Goal: Check status: Check status

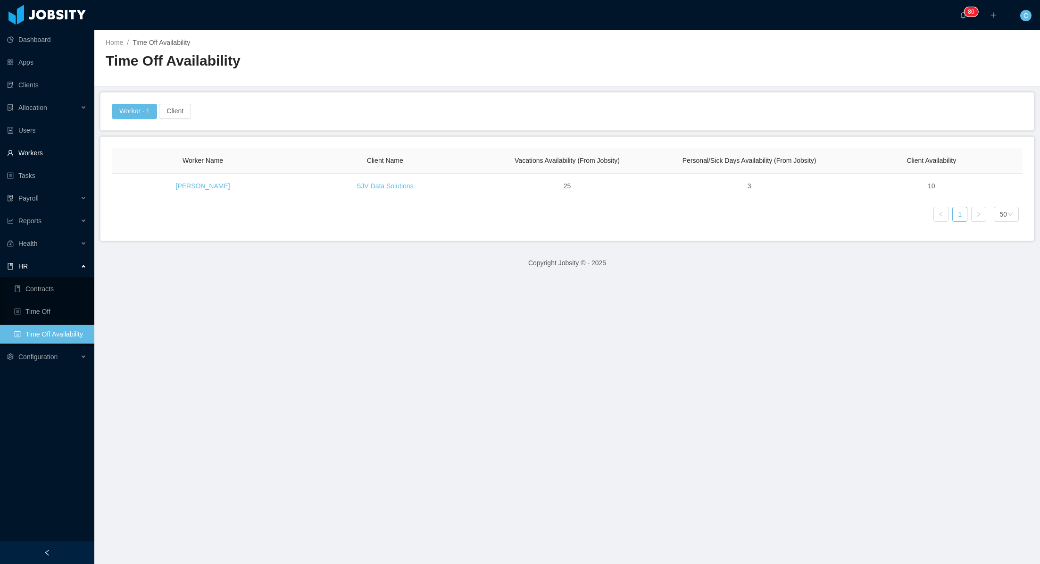
click at [32, 156] on link "Workers" at bounding box center [47, 152] width 80 height 19
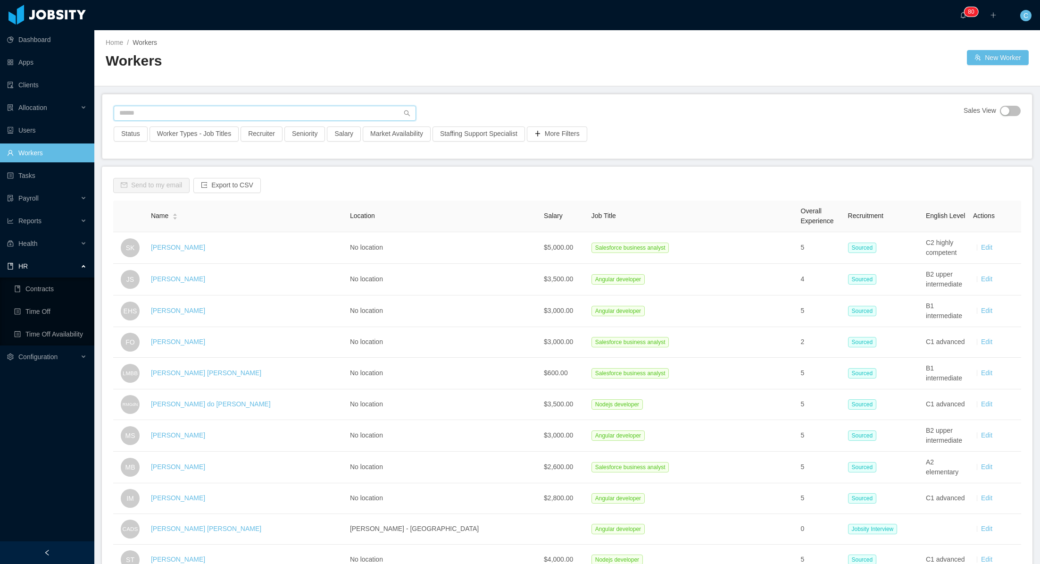
click at [144, 116] on input "text" at bounding box center [265, 113] width 302 height 15
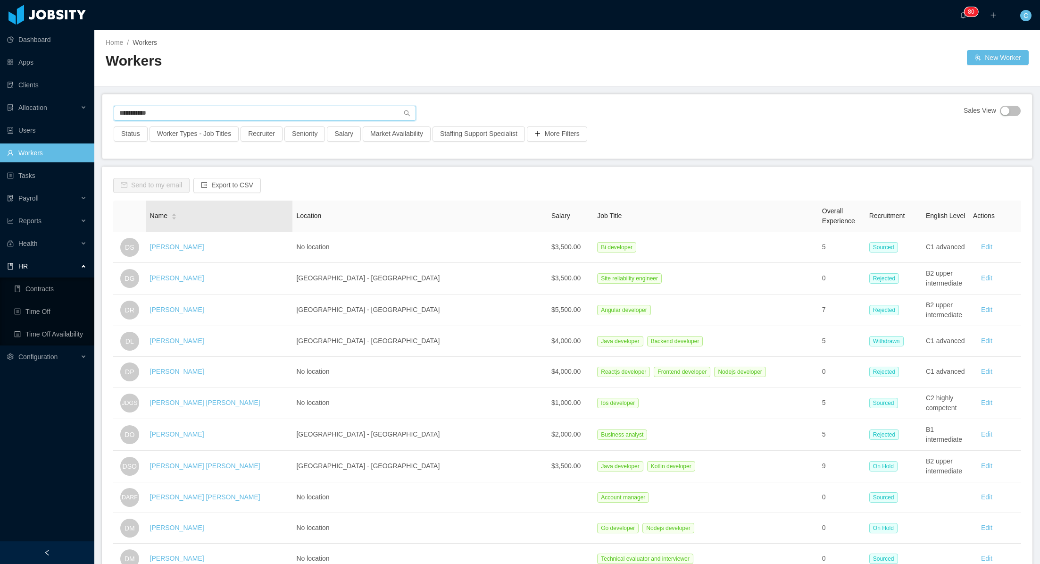
type input "**********"
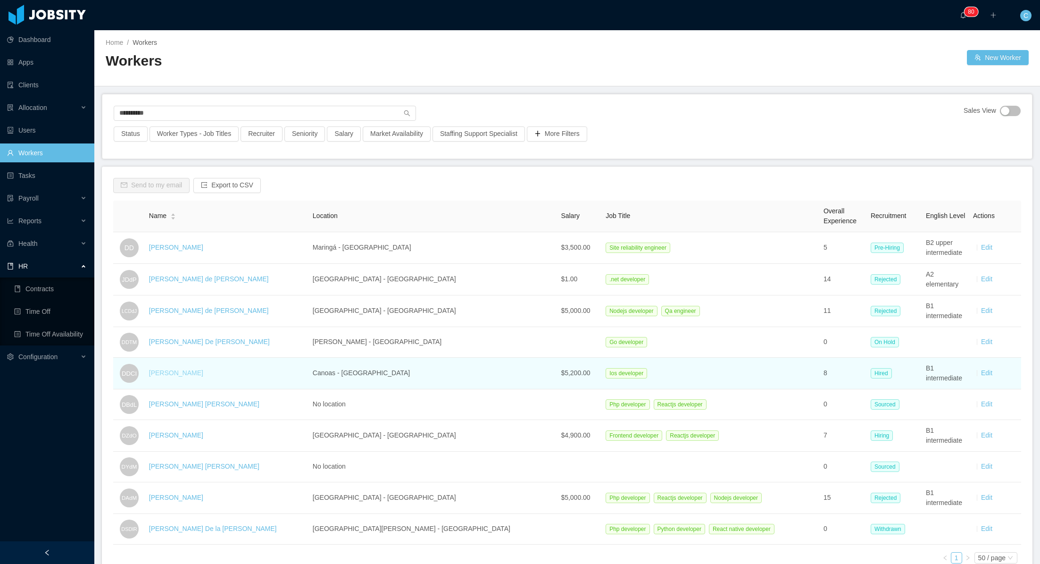
click at [200, 372] on link "[PERSON_NAME]" at bounding box center [176, 373] width 54 height 8
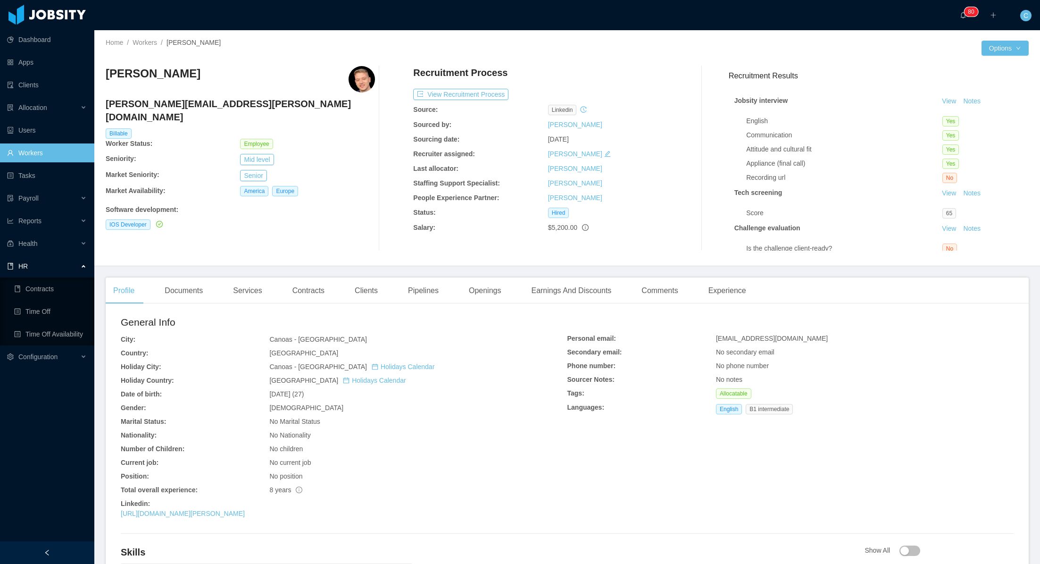
drag, startPoint x: 105, startPoint y: 73, endPoint x: 272, endPoint y: 68, distance: 166.6
click at [272, 68] on div "[PERSON_NAME]" at bounding box center [240, 79] width 269 height 26
copy h3 "[PERSON_NAME]"
click at [49, 328] on link "Time Off Availability" at bounding box center [50, 334] width 73 height 19
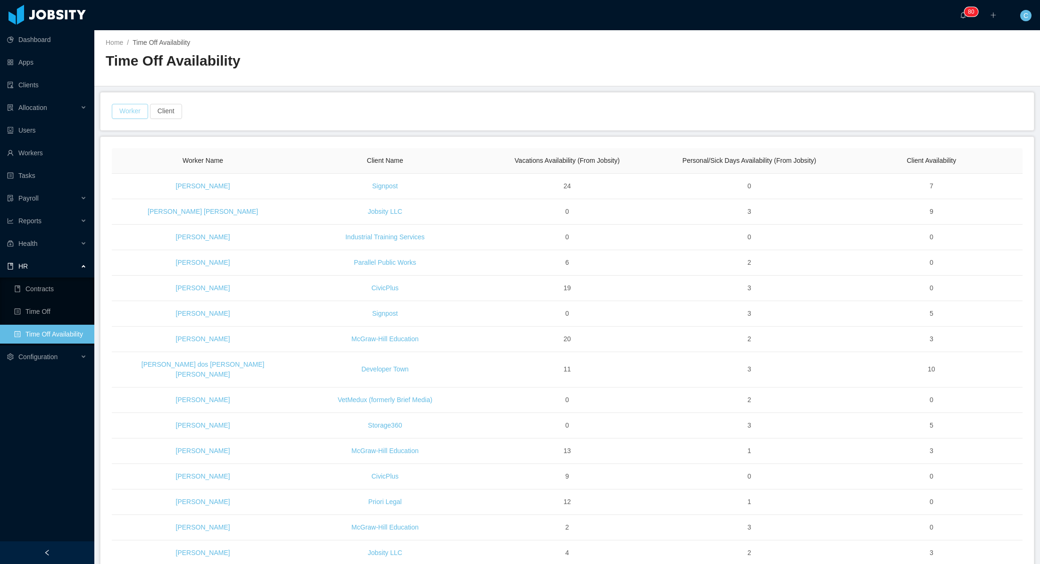
click at [134, 110] on button "Worker" at bounding box center [130, 111] width 36 height 15
click at [143, 153] on div "Search Worker" at bounding box center [126, 154] width 122 height 9
paste input "**********"
type input "**********"
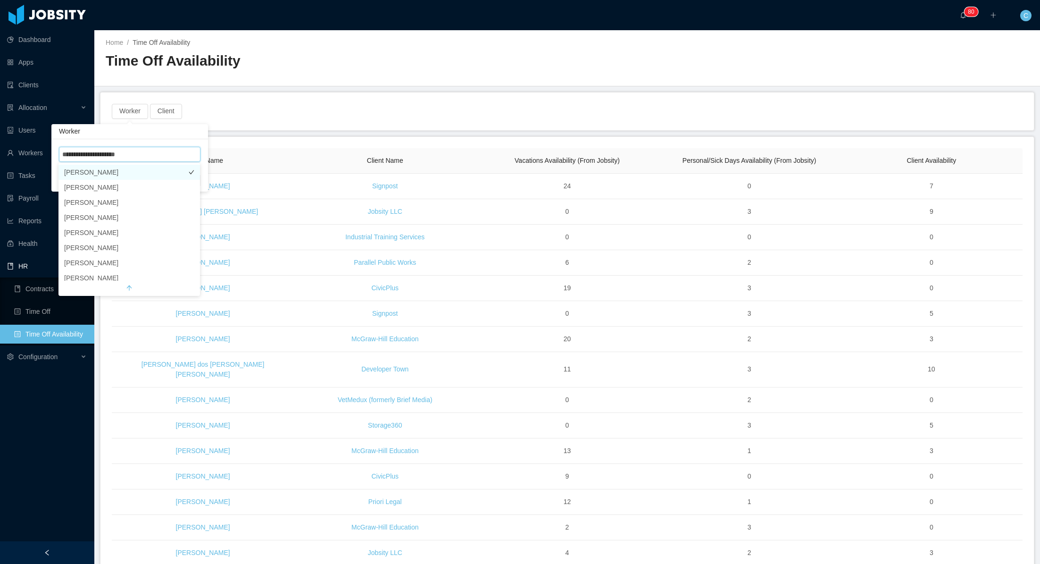
click at [166, 170] on li "[PERSON_NAME]" at bounding box center [129, 172] width 142 height 15
click at [334, 92] on div "Worker · 1 Client" at bounding box center [567, 111] width 934 height 38
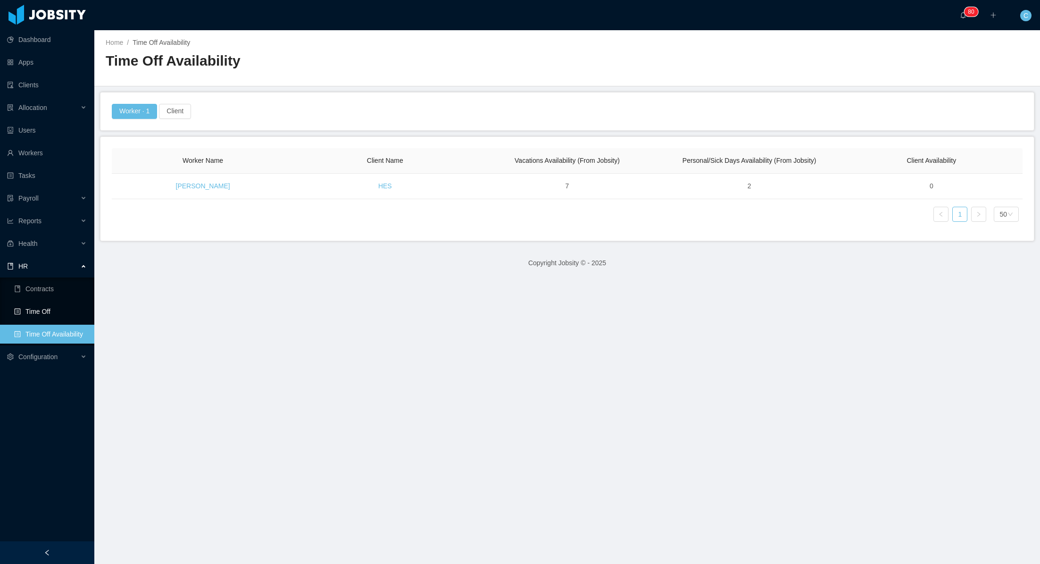
click at [39, 313] on link "Time Off" at bounding box center [50, 311] width 73 height 19
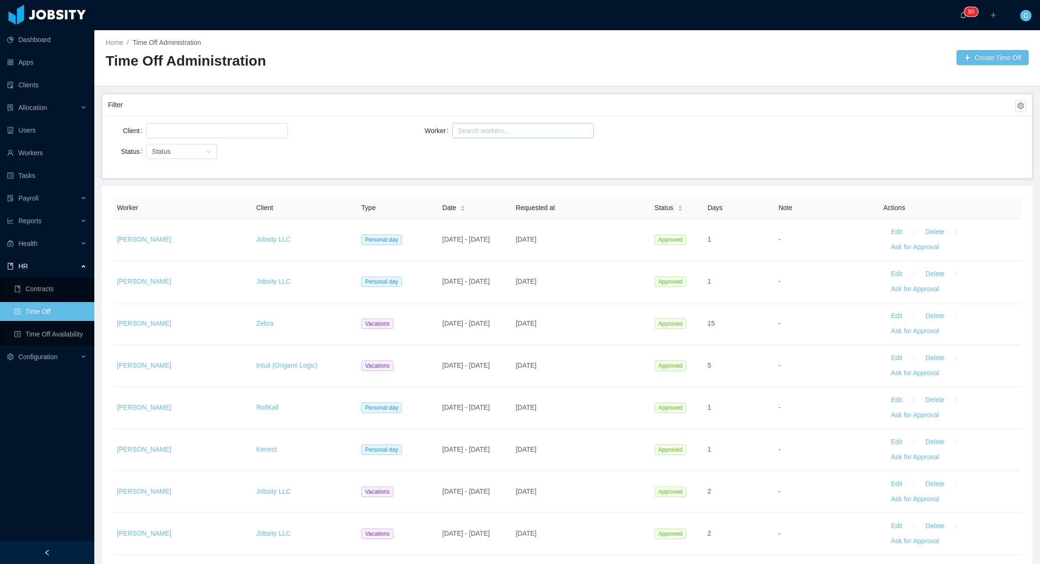
click at [504, 134] on div "Search workers..." at bounding box center [519, 130] width 122 height 9
type input "**********"
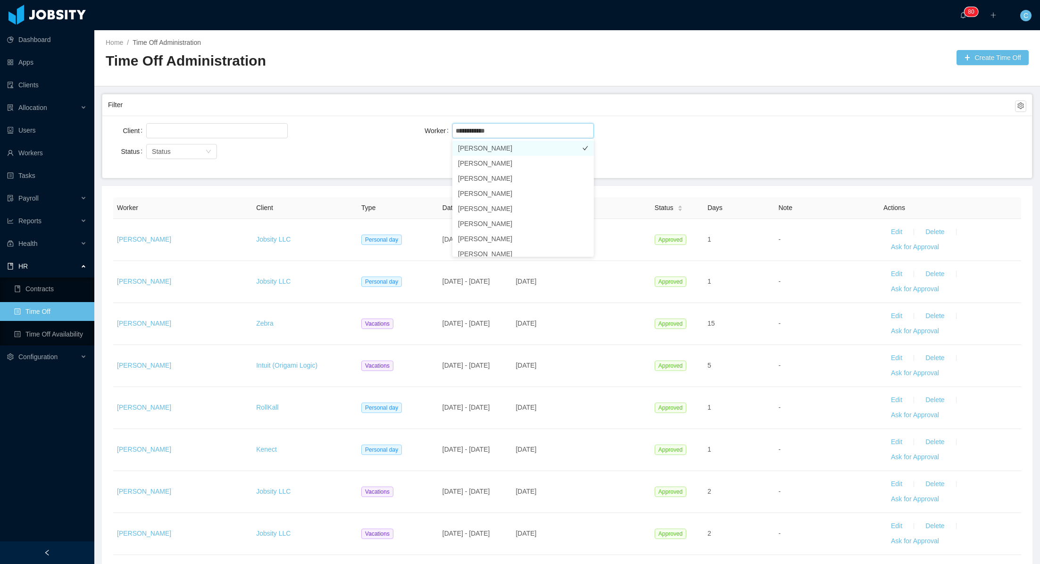
click at [522, 149] on li "[PERSON_NAME]" at bounding box center [523, 148] width 142 height 15
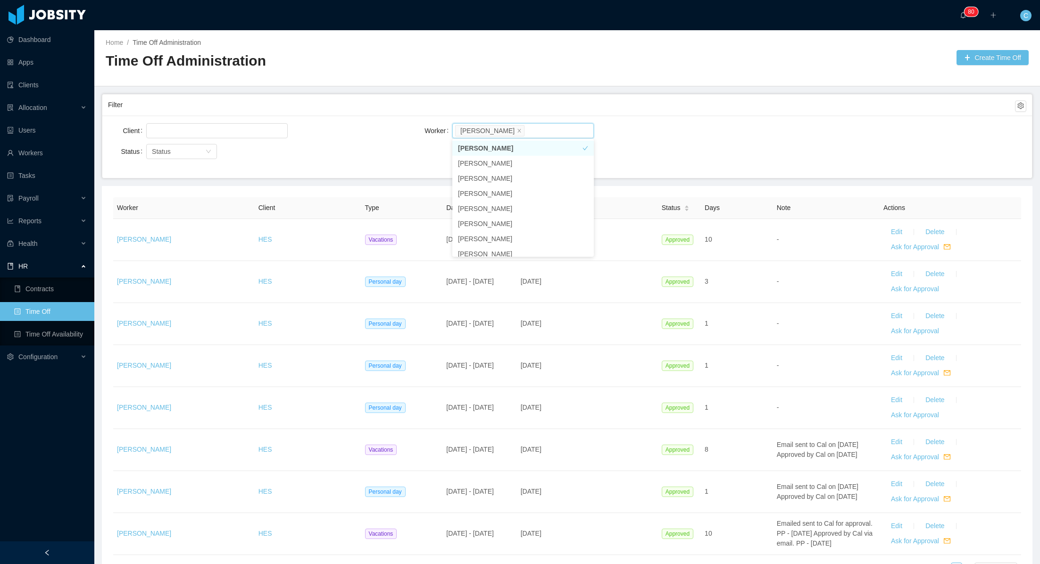
click at [850, 148] on div "Client Worker Search workers... [PERSON_NAME] Immig" at bounding box center [567, 136] width 919 height 30
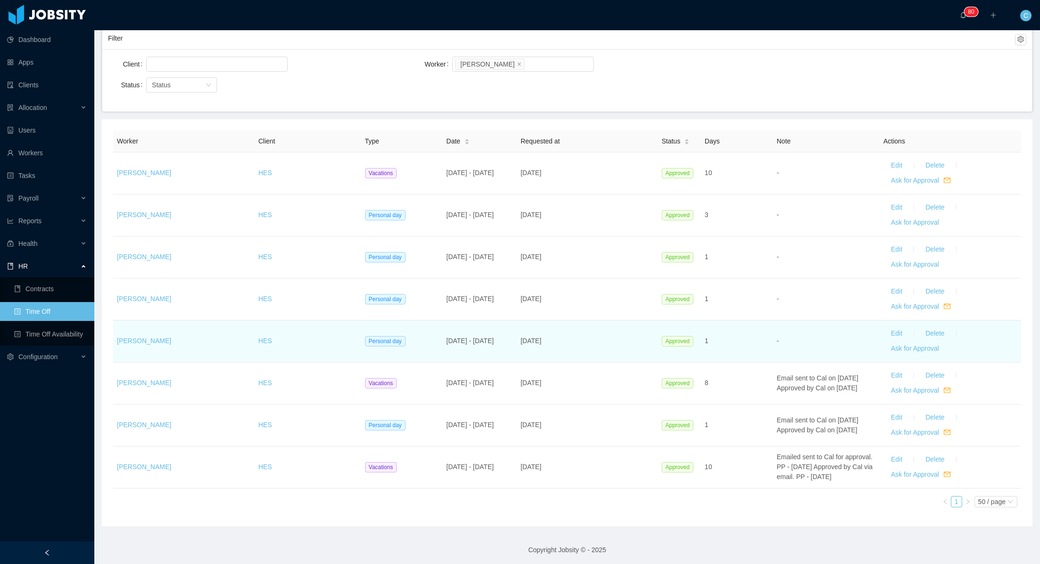
scroll to position [67, 0]
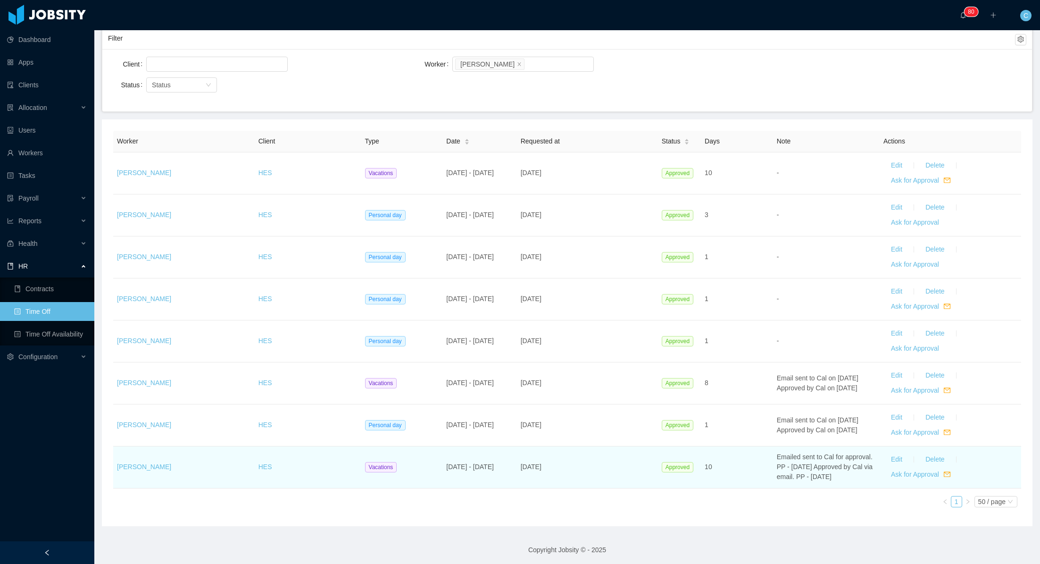
drag, startPoint x: 106, startPoint y: 123, endPoint x: 991, endPoint y: 478, distance: 953.5
click at [991, 478] on div "Worker Client Type Date Requested at Status Days Note Actions [PERSON_NAME] Imm…" at bounding box center [567, 322] width 931 height 407
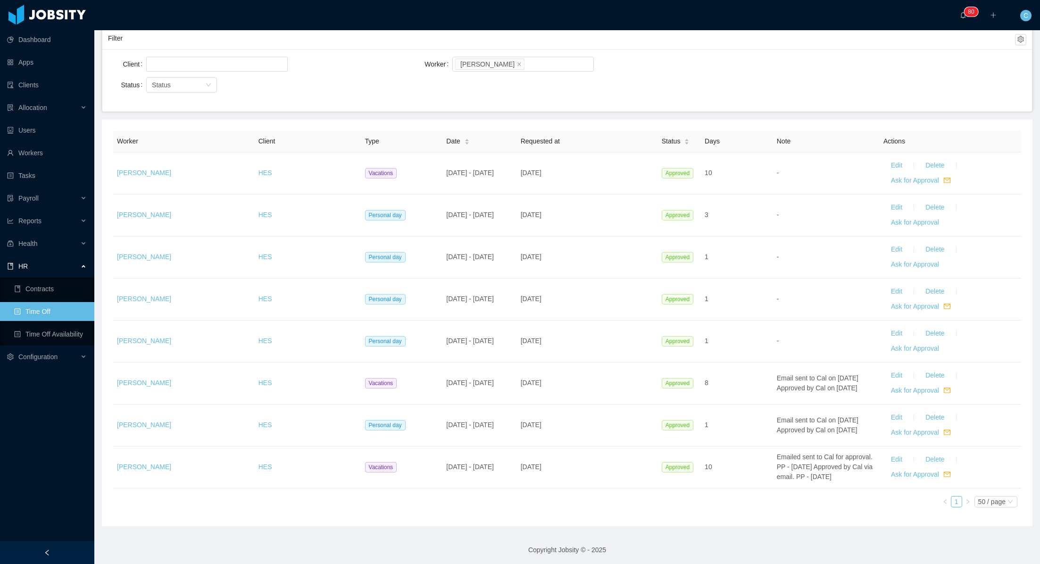
click at [587, 535] on footer "Copyright Jobsity © - 2025" at bounding box center [567, 550] width 946 height 33
click at [61, 333] on link "Time Off Availability" at bounding box center [50, 334] width 73 height 19
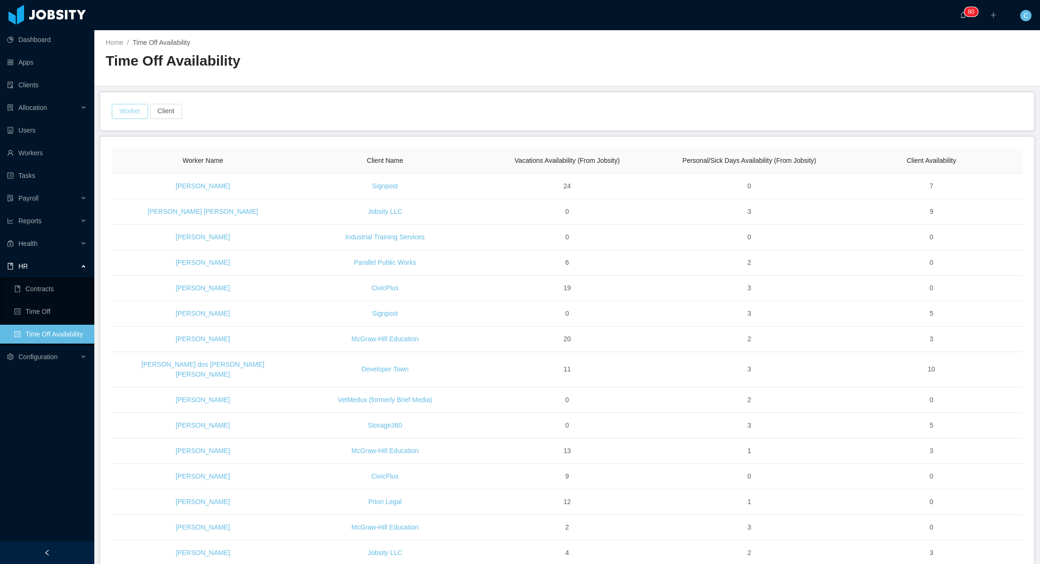
click at [126, 111] on button "Worker" at bounding box center [130, 111] width 36 height 15
click at [121, 150] on div "Search Worker" at bounding box center [126, 154] width 122 height 9
type input "*******"
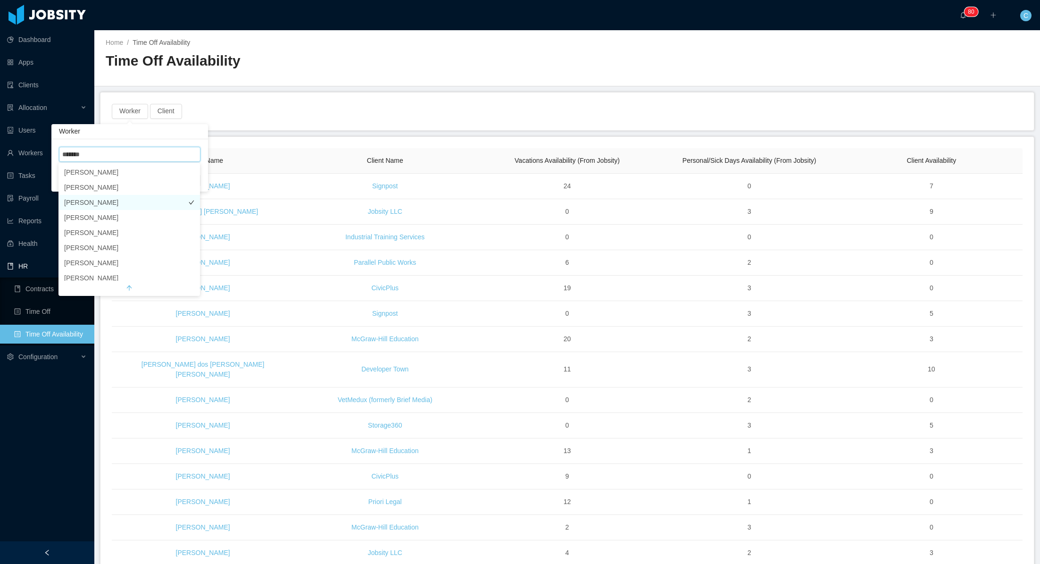
click at [138, 205] on li "[PERSON_NAME]" at bounding box center [129, 202] width 142 height 15
click at [305, 100] on div "Worker · 1 Client" at bounding box center [567, 111] width 934 height 38
